Goal: Task Accomplishment & Management: Use online tool/utility

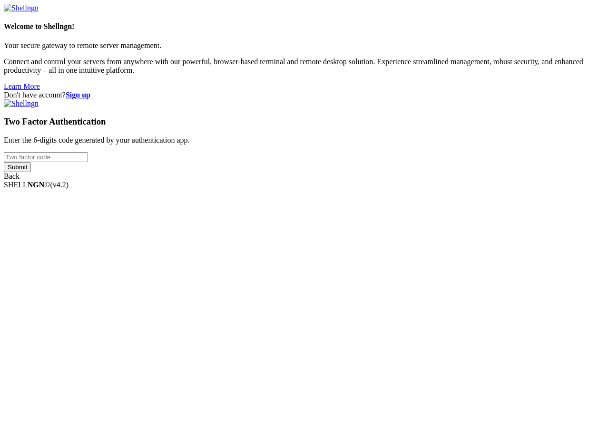
click at [88, 162] on input "number" at bounding box center [46, 157] width 84 height 10
type input "345591"
click at [4, 162] on input "Submit" at bounding box center [17, 167] width 27 height 10
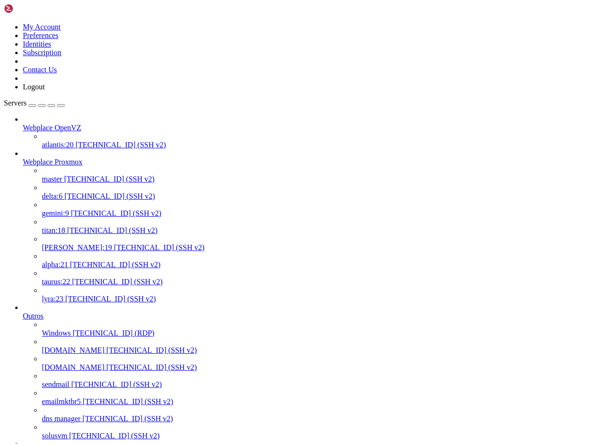
scroll to position [872407, 0]
